Goal: Task Accomplishment & Management: Manage account settings

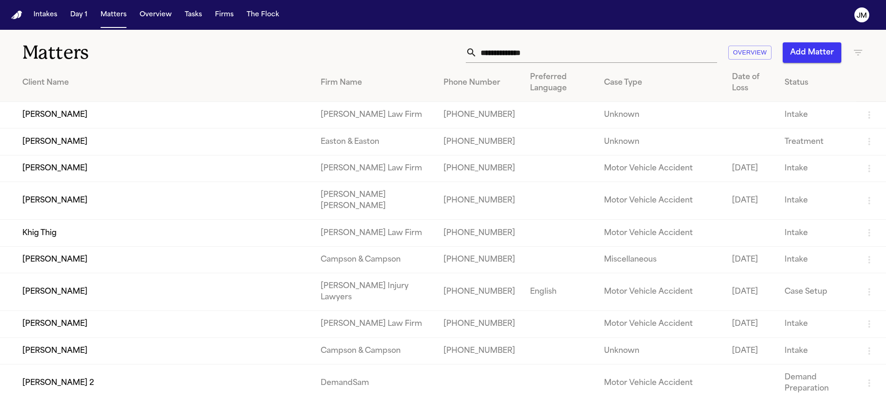
click at [532, 57] on input "text" at bounding box center [597, 52] width 240 height 20
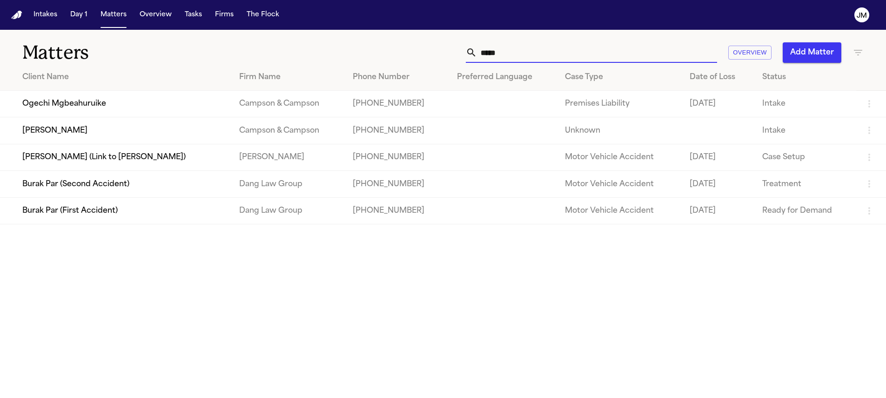
type input "*****"
click at [196, 127] on td "[PERSON_NAME]" at bounding box center [116, 130] width 232 height 27
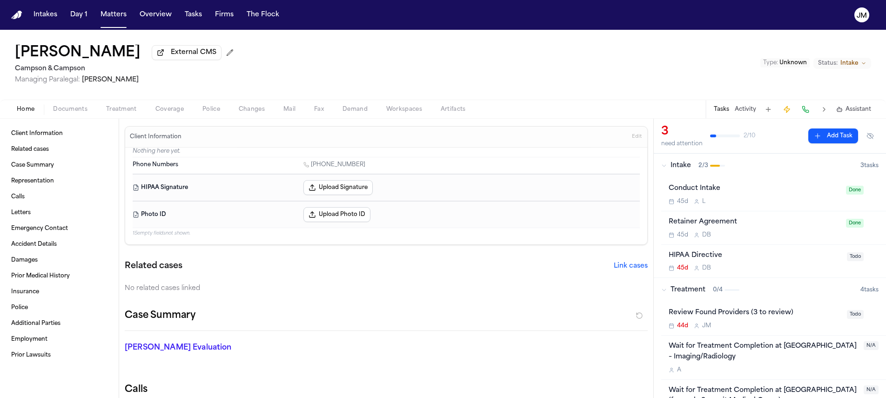
click at [128, 113] on span "Treatment" at bounding box center [121, 109] width 31 height 7
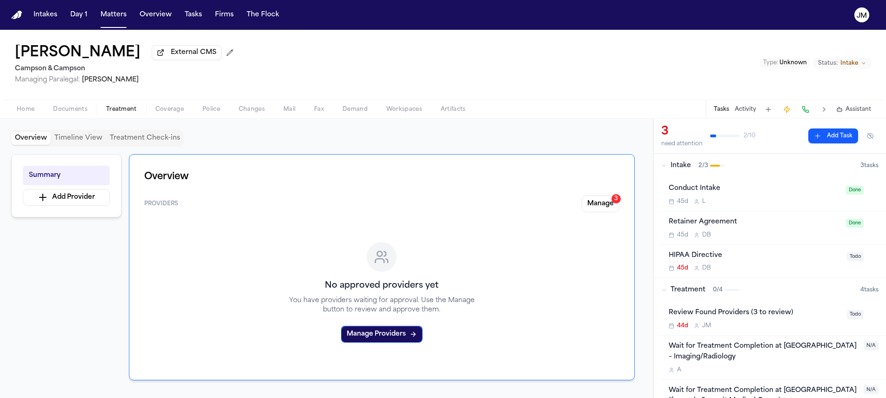
click at [597, 192] on div "Overview Providers Manage 3 No approved providers yet You have providers waitin…" at bounding box center [382, 267] width 506 height 226
click at [597, 204] on button "Manage 3" at bounding box center [601, 204] width 38 height 17
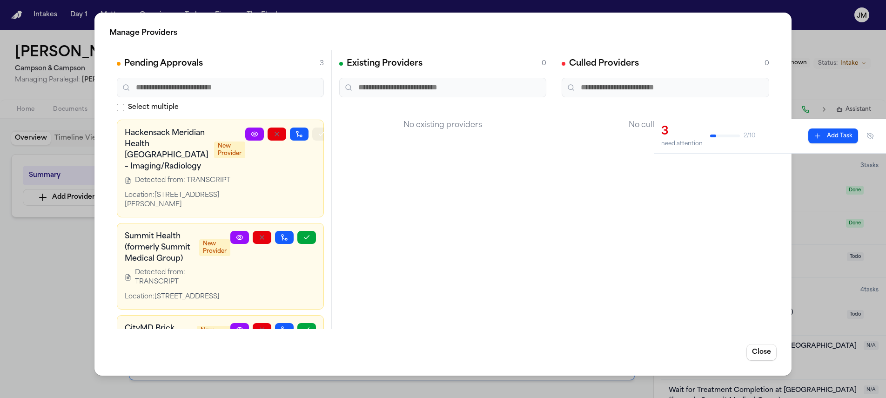
click at [319, 135] on icon "button" at bounding box center [321, 133] width 5 height 3
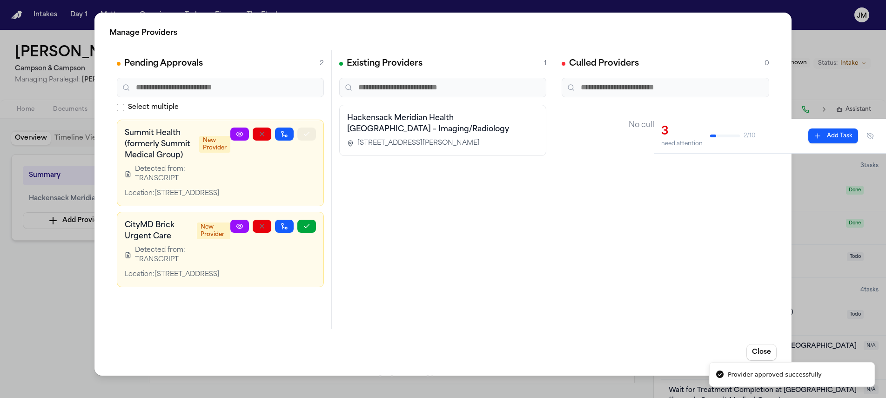
click at [307, 135] on icon "button" at bounding box center [306, 133] width 7 height 7
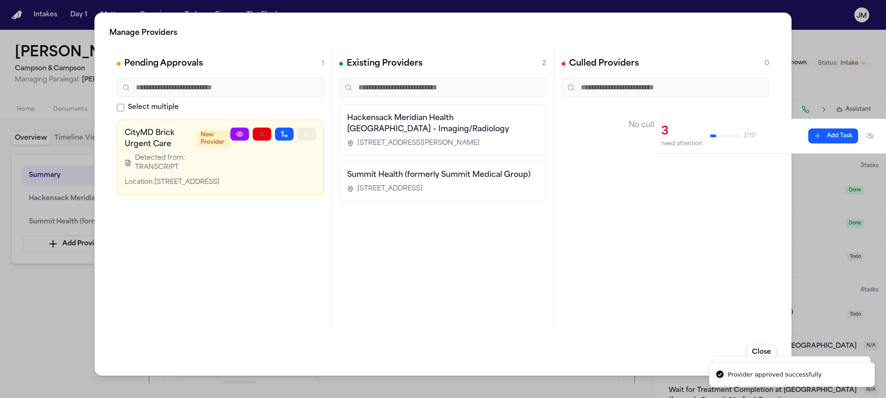
click at [307, 135] on icon "button" at bounding box center [306, 133] width 7 height 7
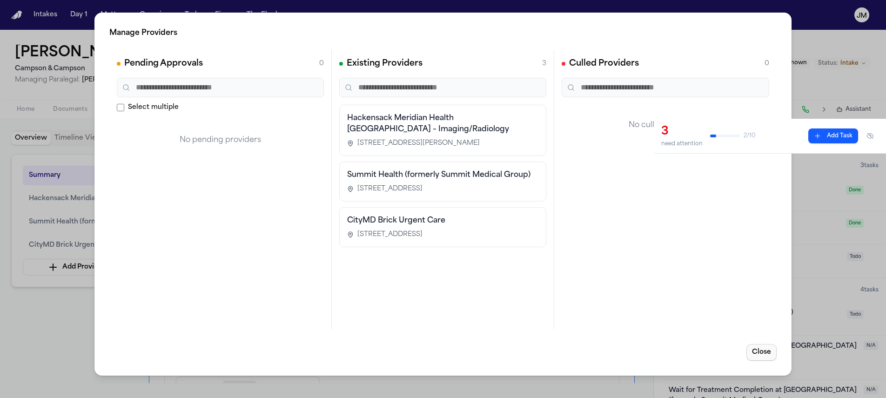
click at [762, 352] on button "Close" at bounding box center [762, 352] width 30 height 17
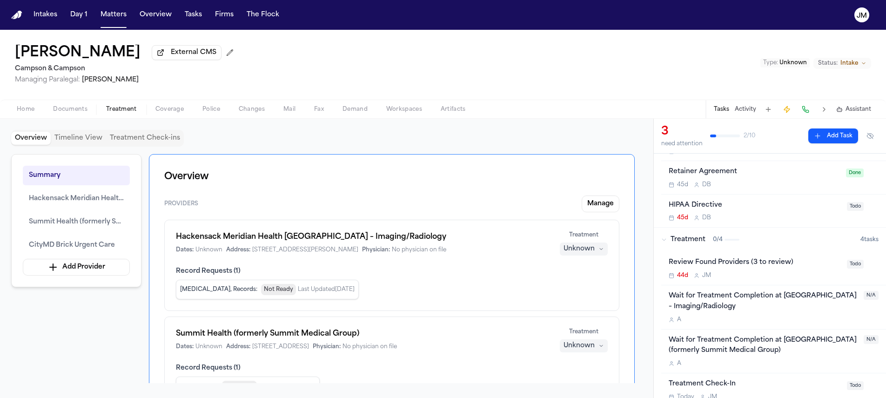
scroll to position [144, 0]
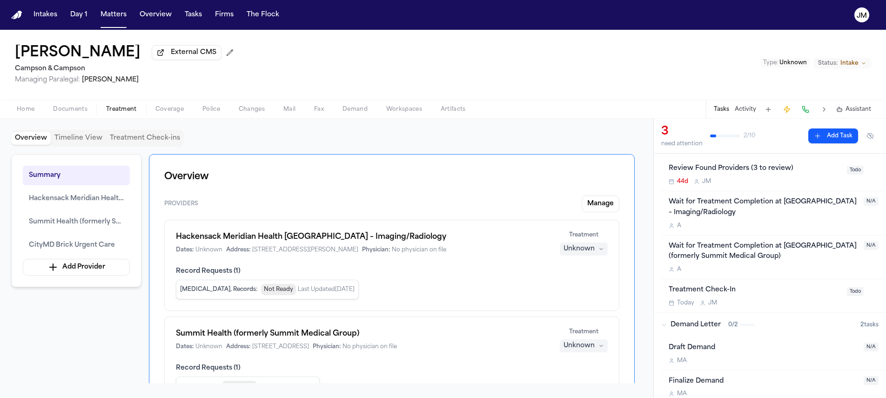
click at [796, 297] on div "Treatment Check-In [DATE] [PERSON_NAME] Todo" at bounding box center [773, 295] width 225 height 33
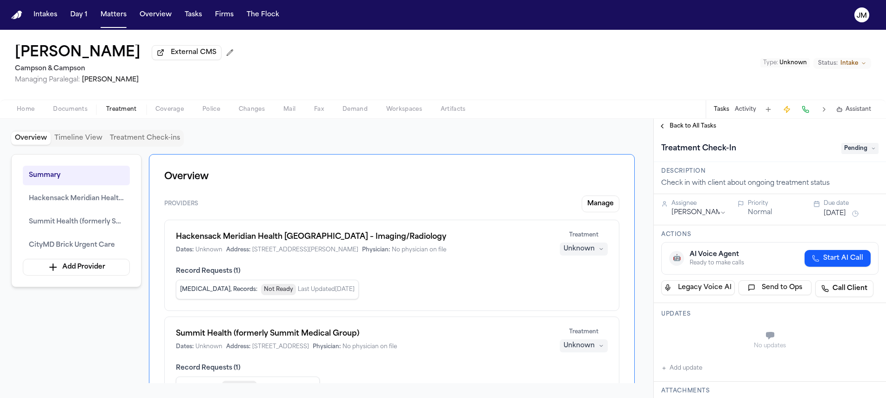
click at [849, 150] on span "Pending" at bounding box center [860, 148] width 37 height 11
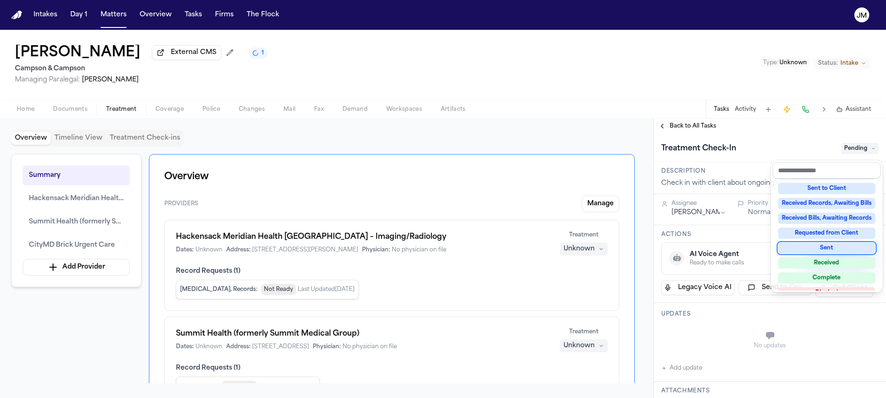
scroll to position [139, 0]
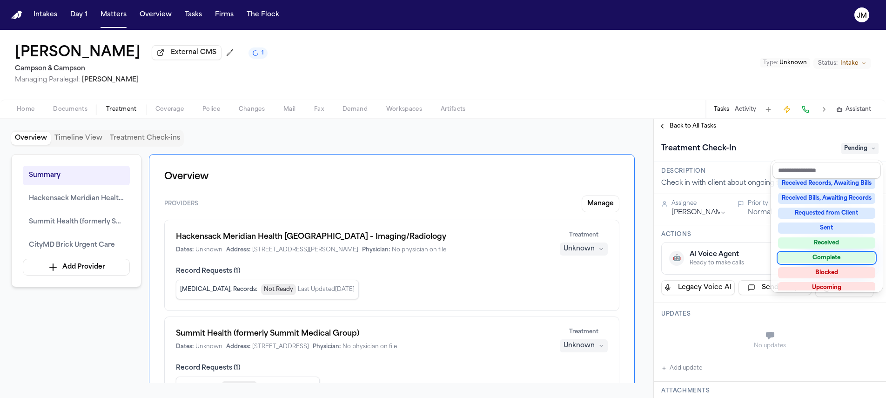
click at [828, 256] on div "Complete" at bounding box center [826, 257] width 97 height 11
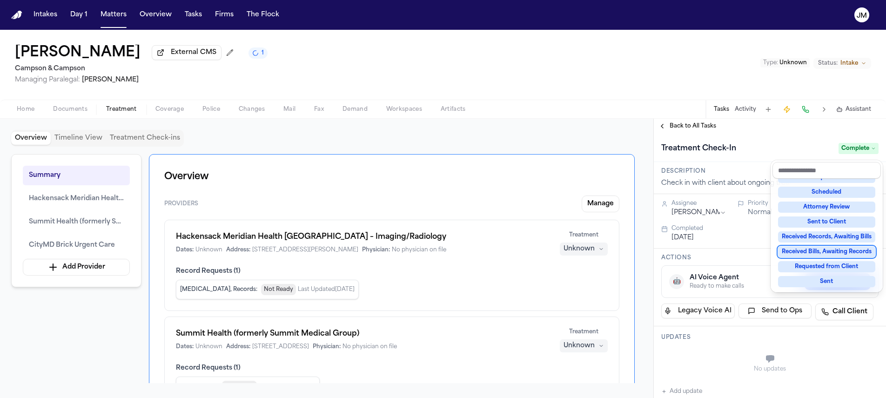
click at [580, 259] on div "Overview Timeline View Treatment Check-ins Summary Hackensack Meridian Health […" at bounding box center [443, 258] width 886 height 279
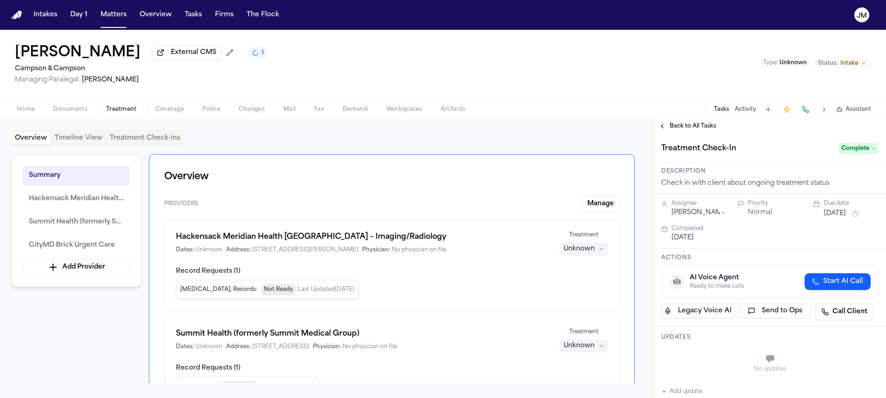
click at [582, 254] on div "Unknown" at bounding box center [579, 248] width 31 height 9
click at [583, 287] on span "Completed" at bounding box center [572, 286] width 37 height 9
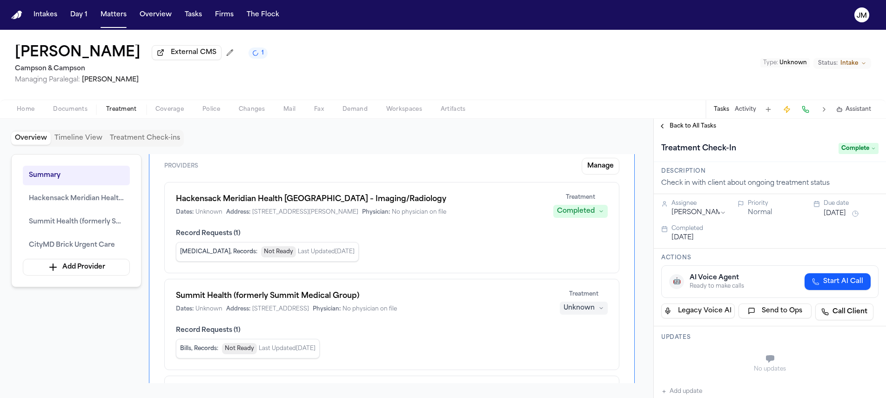
scroll to position [73, 0]
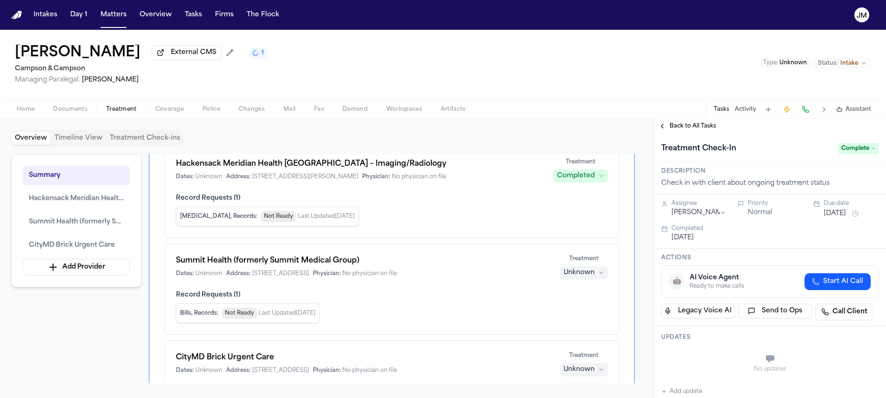
click at [585, 276] on div "Unknown" at bounding box center [579, 272] width 31 height 9
click at [589, 309] on span "Completed" at bounding box center [572, 310] width 37 height 9
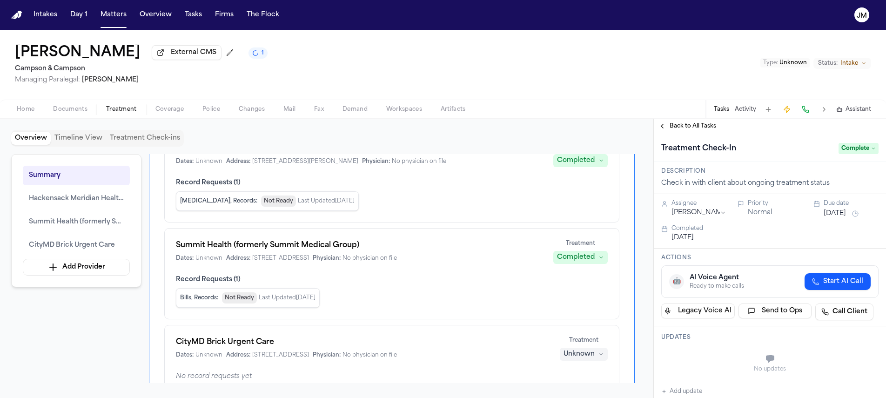
scroll to position [136, 0]
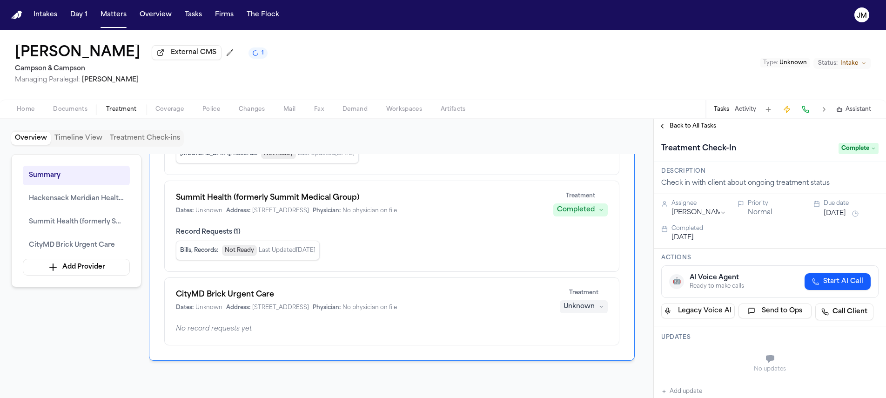
click at [591, 305] on div "Unknown" at bounding box center [579, 306] width 31 height 9
click at [580, 345] on span "Completed" at bounding box center [572, 344] width 37 height 9
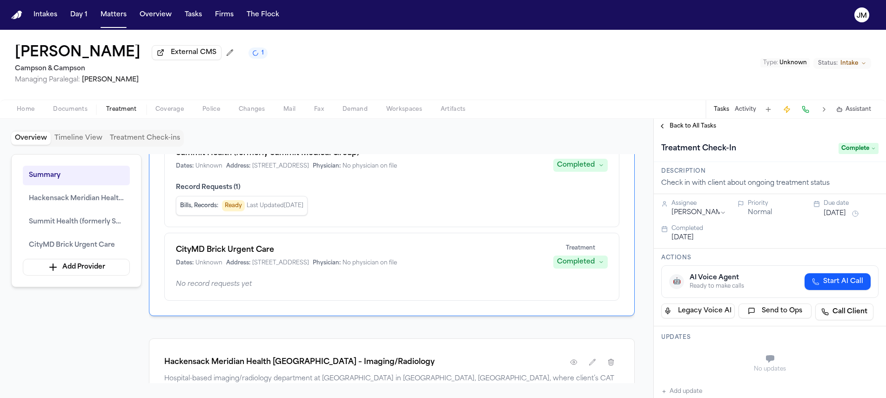
scroll to position [0, 0]
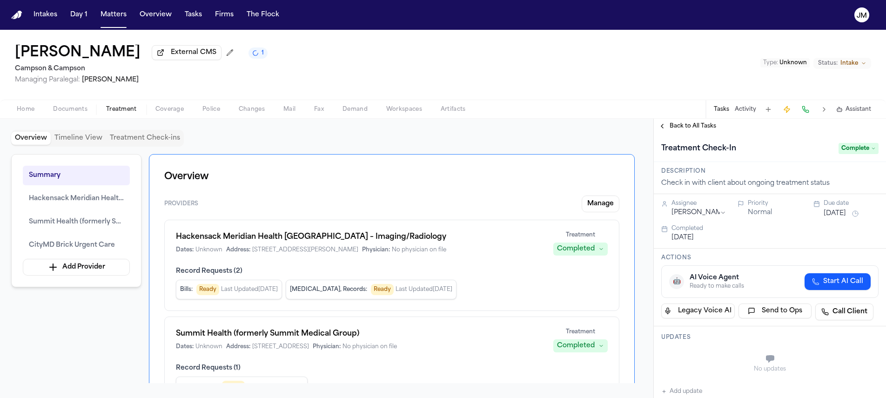
click at [14, 113] on button "Home" at bounding box center [25, 109] width 36 height 11
